Goal: Task Accomplishment & Management: Complete application form

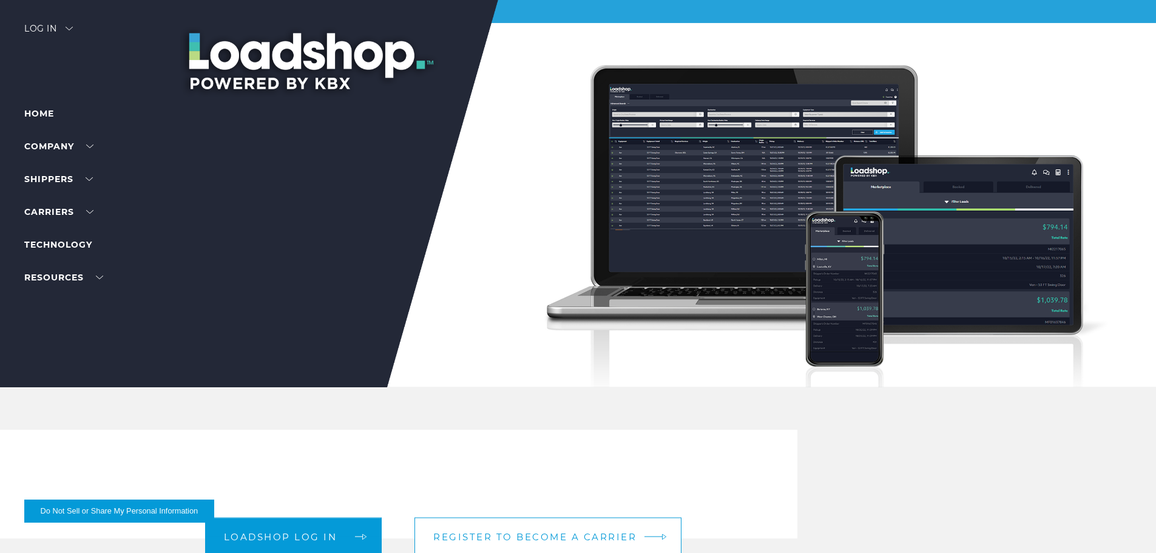
click at [508, 536] on span "Register to become a carrier" at bounding box center [534, 536] width 203 height 9
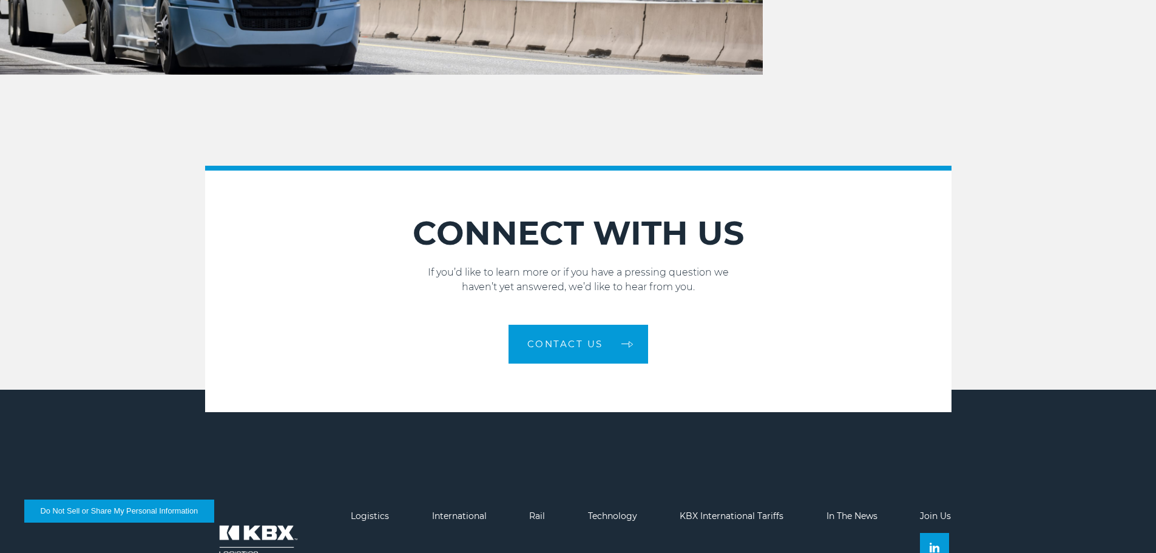
scroll to position [1335, 0]
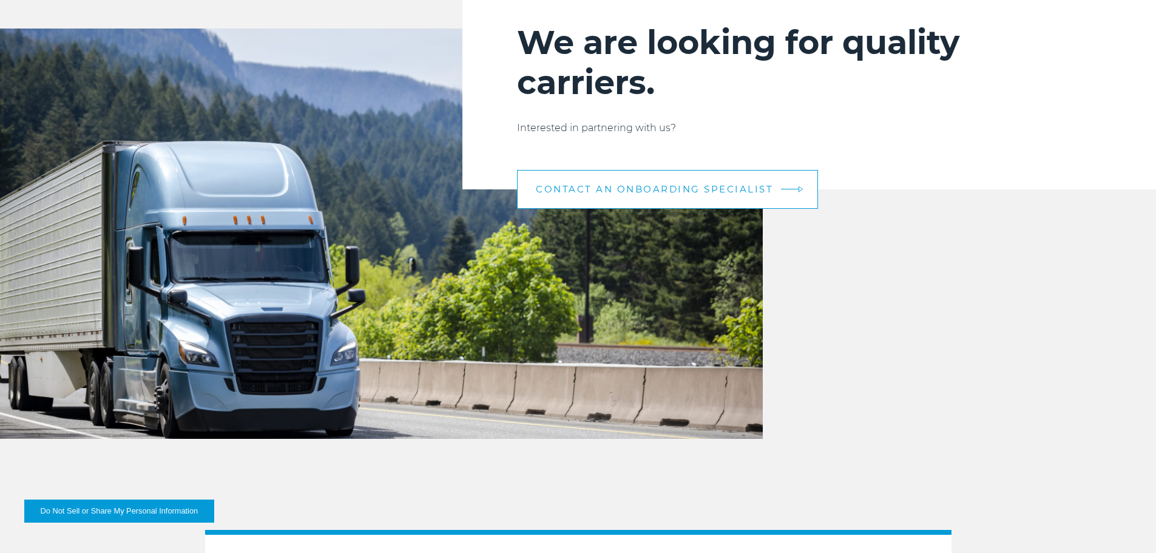
click at [736, 180] on link "CONTACT AN ONBOARDING SPECIALIST" at bounding box center [667, 189] width 301 height 39
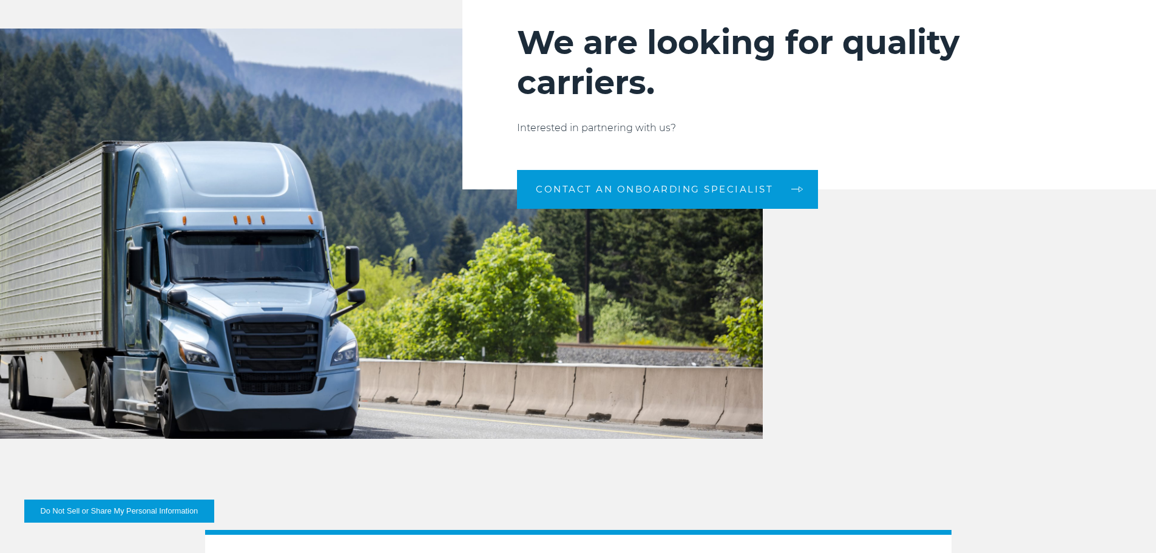
click at [637, 109] on div "We are looking for quality carriers. Interested in partnering with us? CONTACT …" at bounding box center [809, 78] width 694 height 221
